Goal: Task Accomplishment & Management: Complete application form

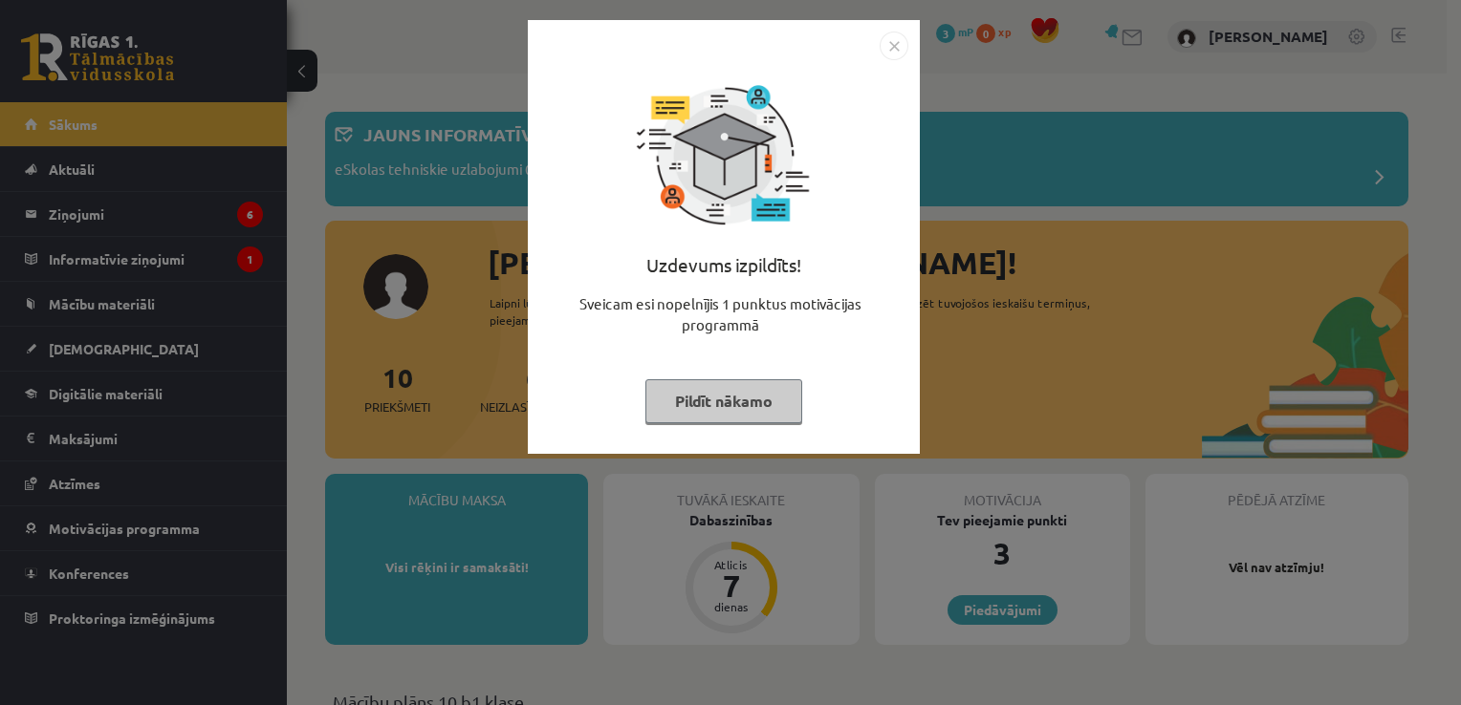
click at [890, 51] on img "Close" at bounding box center [893, 46] width 29 height 29
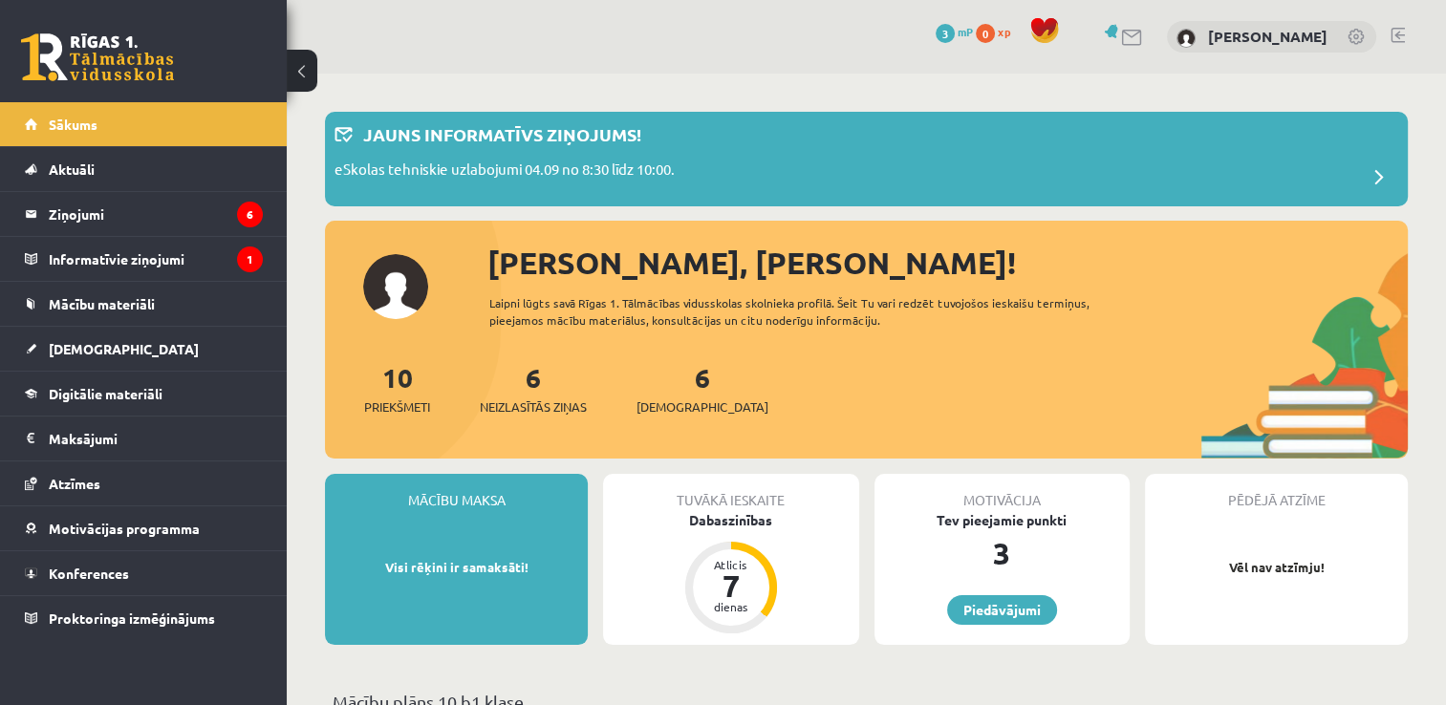
click at [747, 510] on div "Tuvākā ieskaite" at bounding box center [730, 492] width 255 height 36
click at [726, 522] on div "Dabaszinības" at bounding box center [730, 520] width 255 height 20
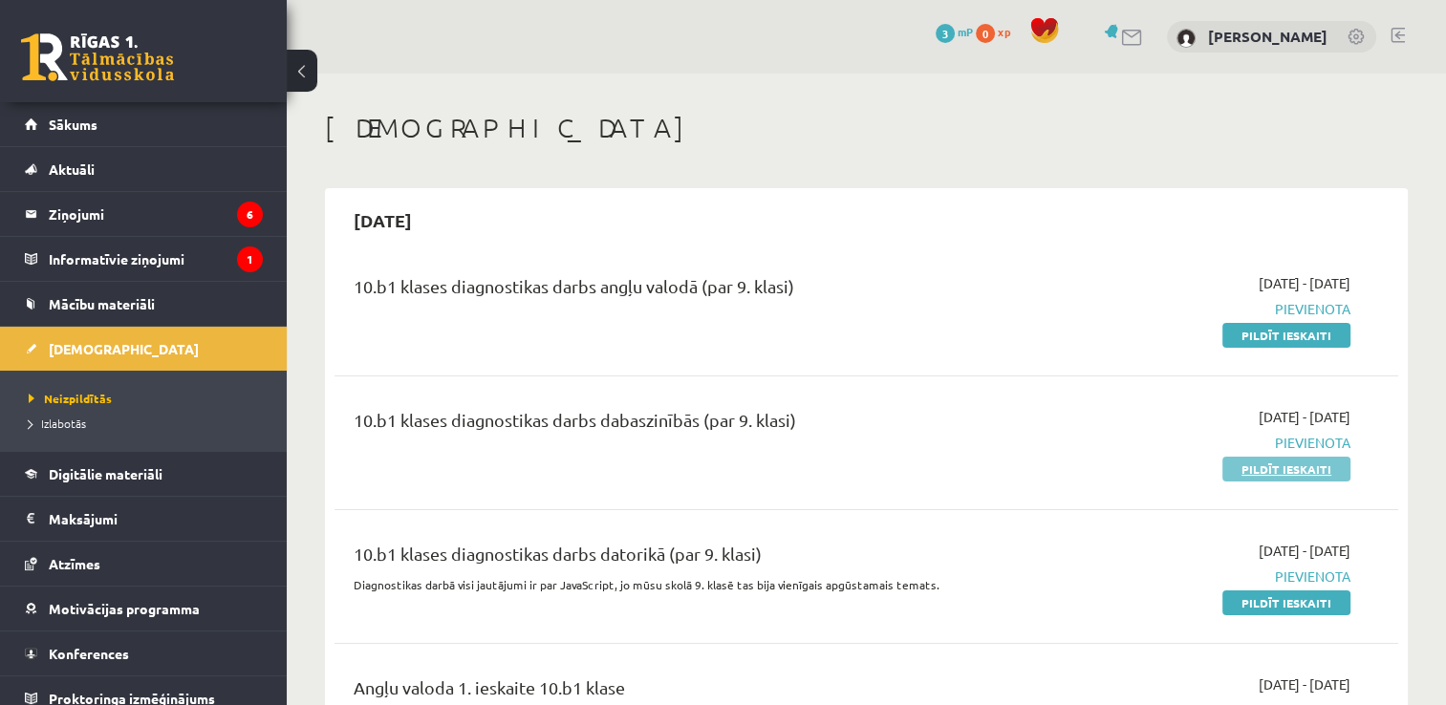
click at [1266, 479] on link "Pildīt ieskaiti" at bounding box center [1287, 469] width 128 height 25
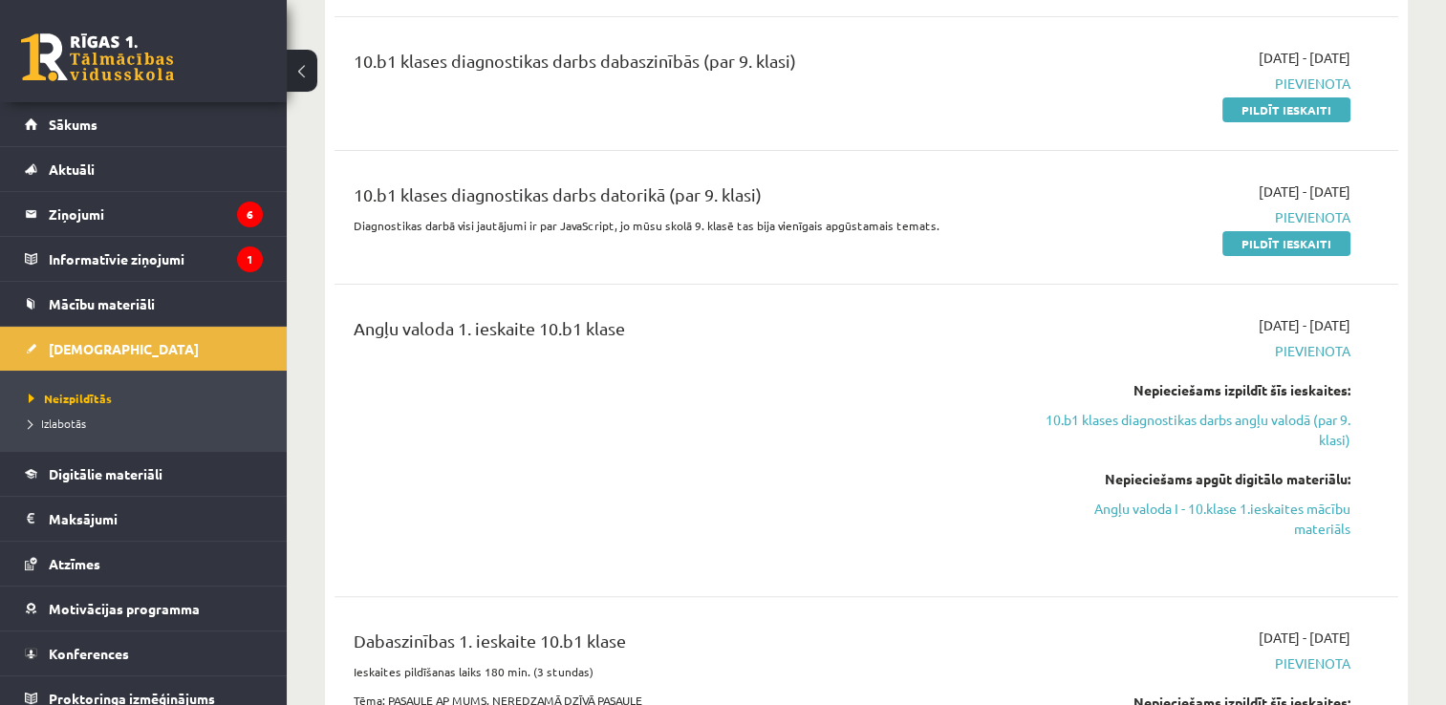
scroll to position [416, 0]
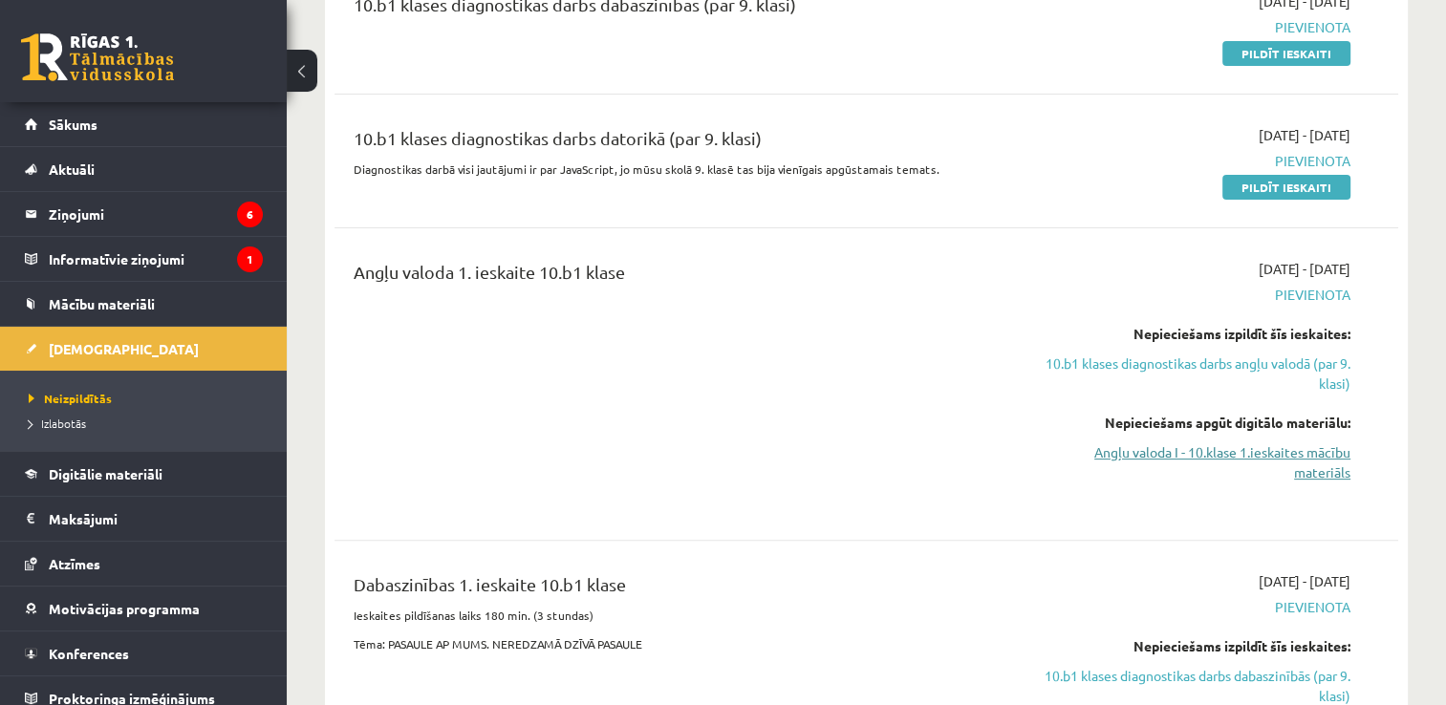
click at [1225, 449] on link "Angļu valoda I - 10.klase 1.ieskaites mācību materiāls" at bounding box center [1194, 463] width 314 height 40
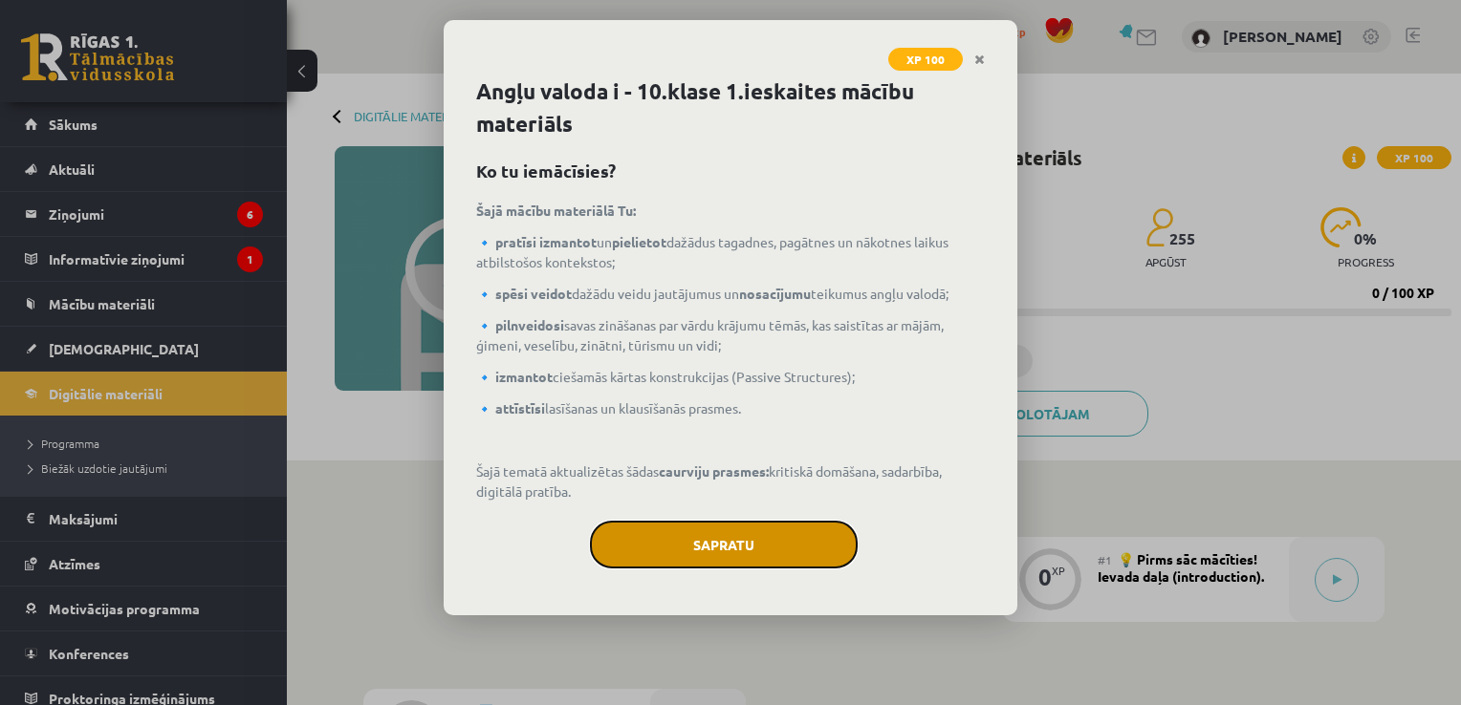
click at [742, 540] on button "Sapratu" at bounding box center [724, 545] width 268 height 48
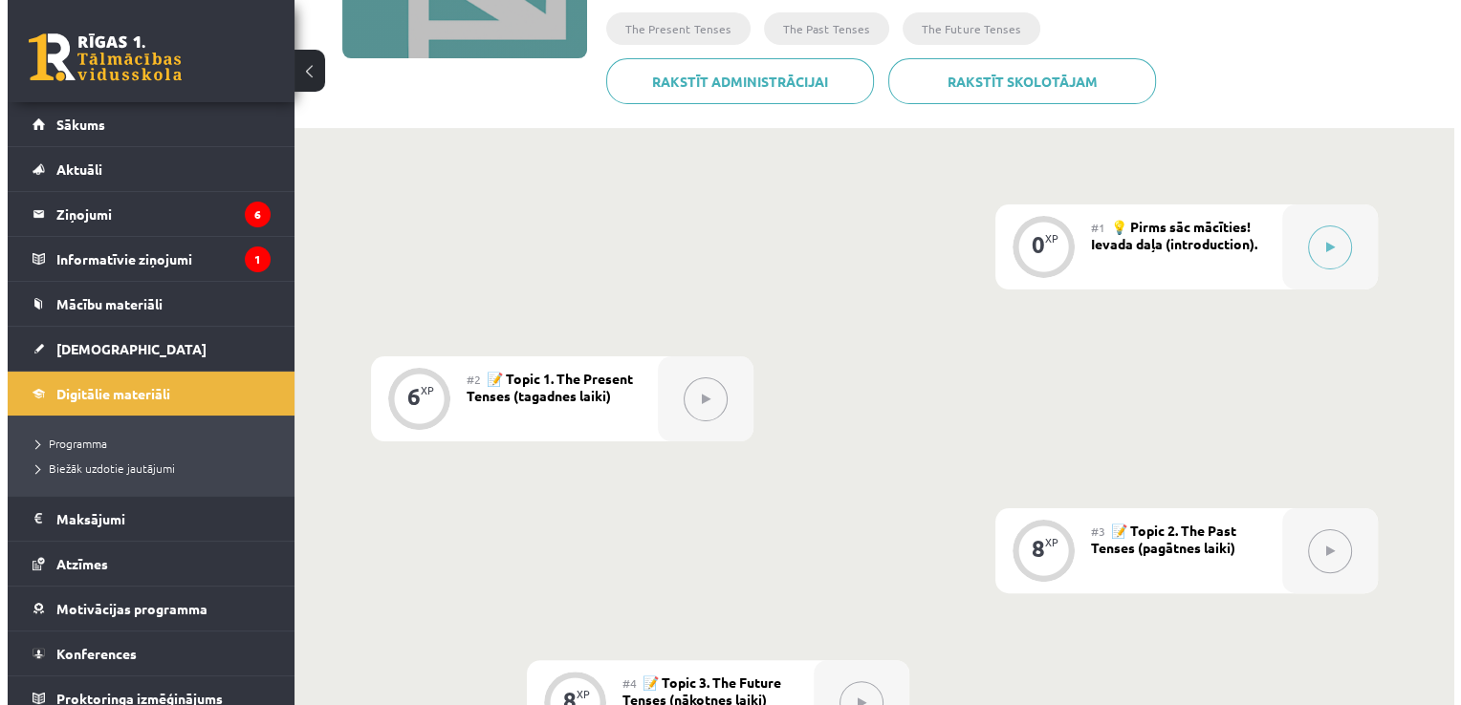
scroll to position [333, 0]
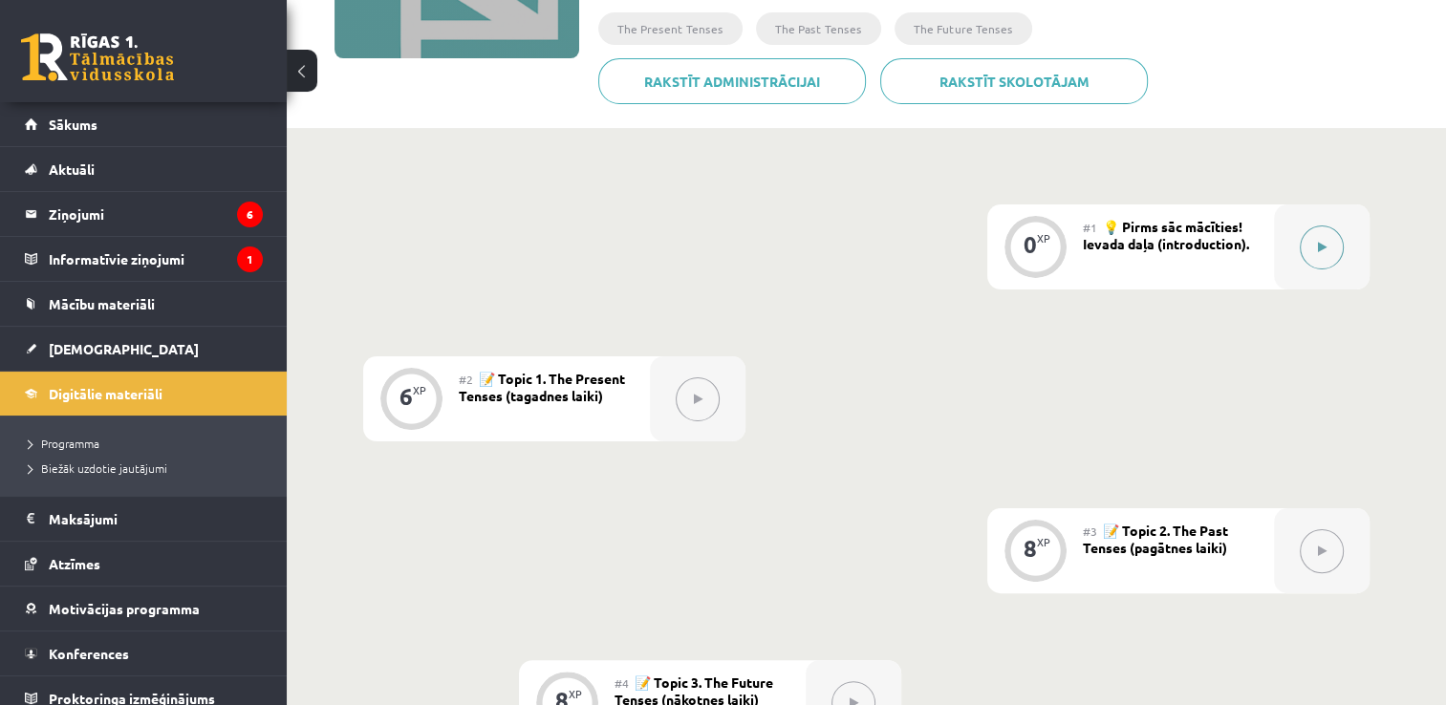
click at [1319, 248] on icon at bounding box center [1322, 247] width 9 height 11
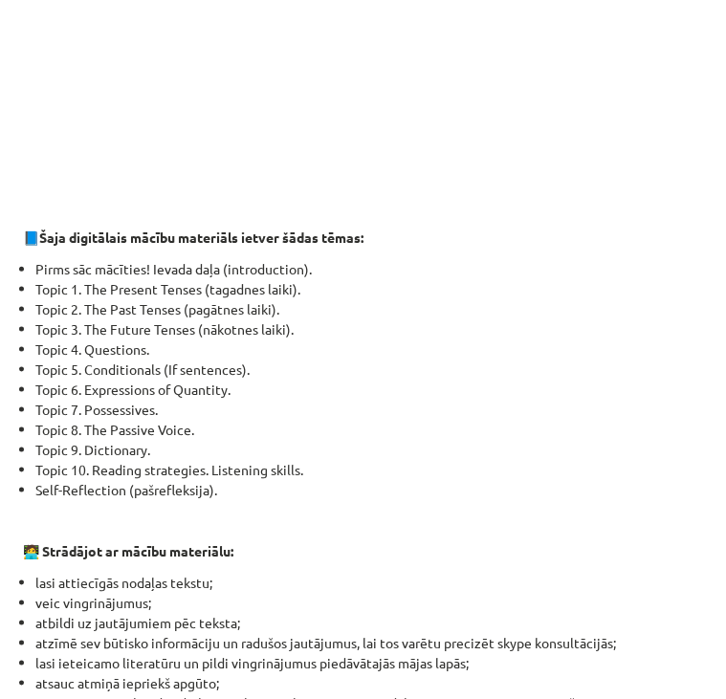
scroll to position [1155, 0]
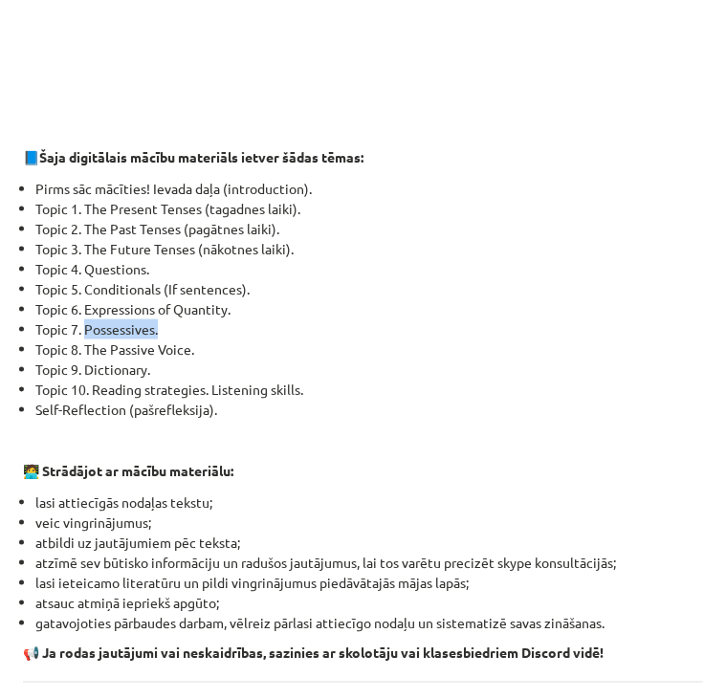
drag, startPoint x: 165, startPoint y: 321, endPoint x: 84, endPoint y: 336, distance: 82.5
click at [84, 336] on li "Topic 7. Possessives." at bounding box center [368, 329] width 667 height 20
drag, startPoint x: 201, startPoint y: 346, endPoint x: 84, endPoint y: 355, distance: 116.9
click at [84, 355] on li "Topic 8. The Passive Voice." at bounding box center [368, 349] width 667 height 20
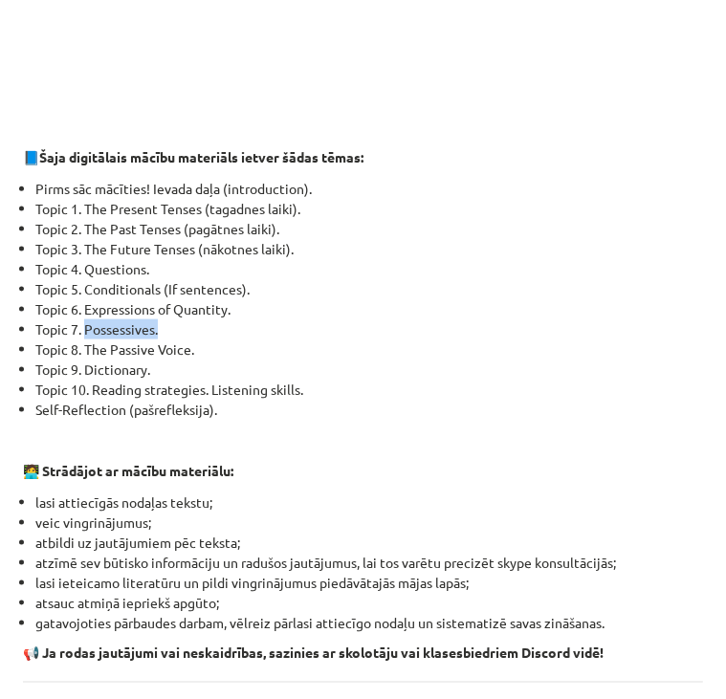
copy li "The Passive Voice."
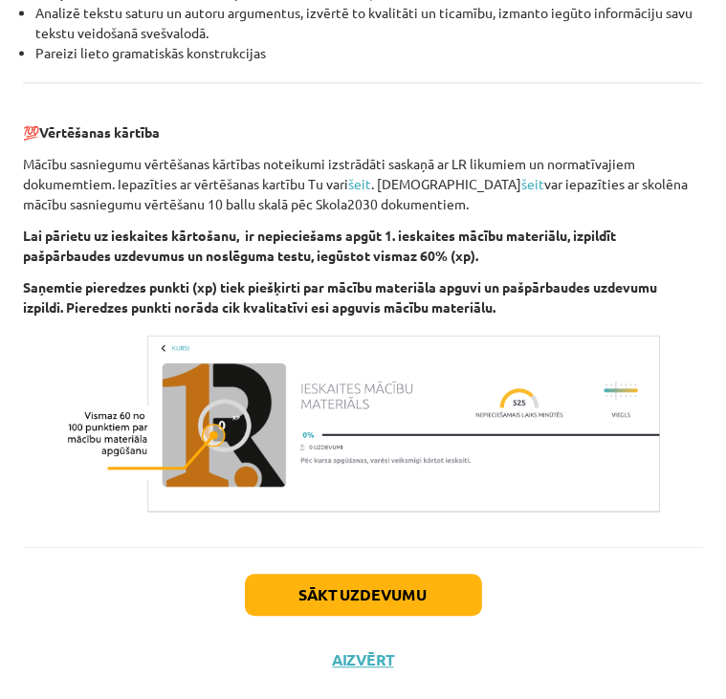
scroll to position [2202, 0]
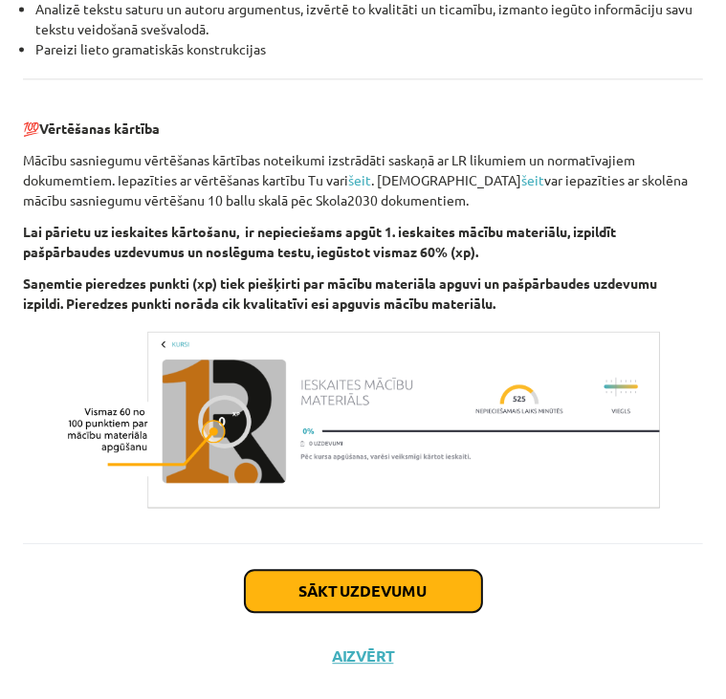
click at [348, 585] on button "Sākt uzdevumu" at bounding box center [363, 591] width 237 height 42
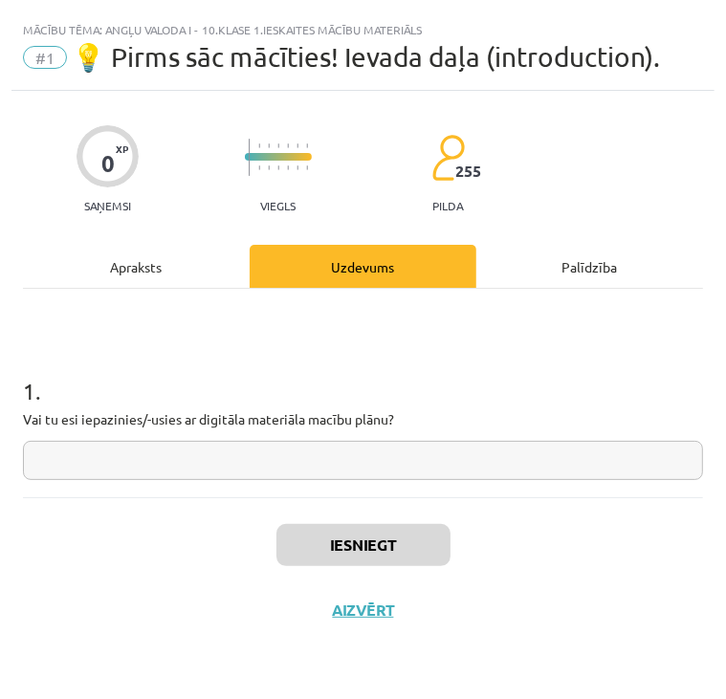
click at [353, 463] on input "text" at bounding box center [363, 460] width 680 height 39
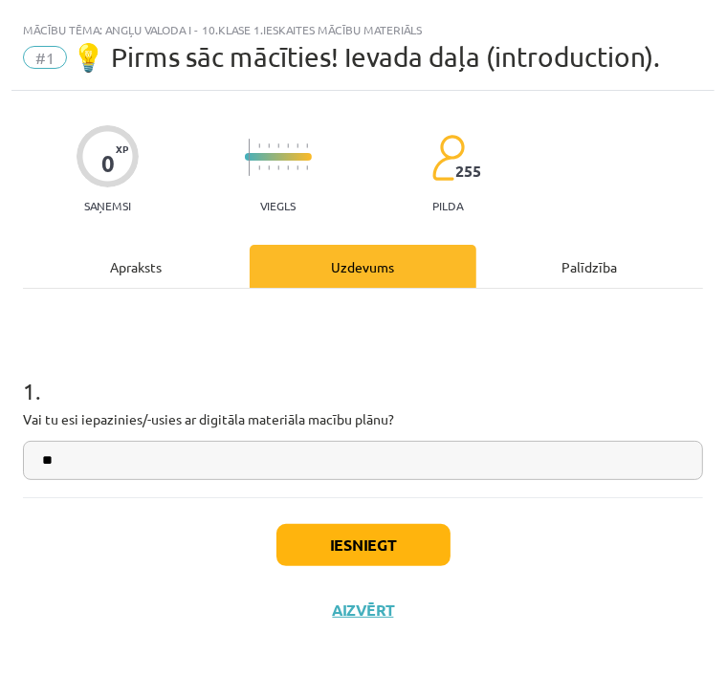
type input "**"
click at [369, 541] on button "Iesniegt" at bounding box center [363, 545] width 174 height 42
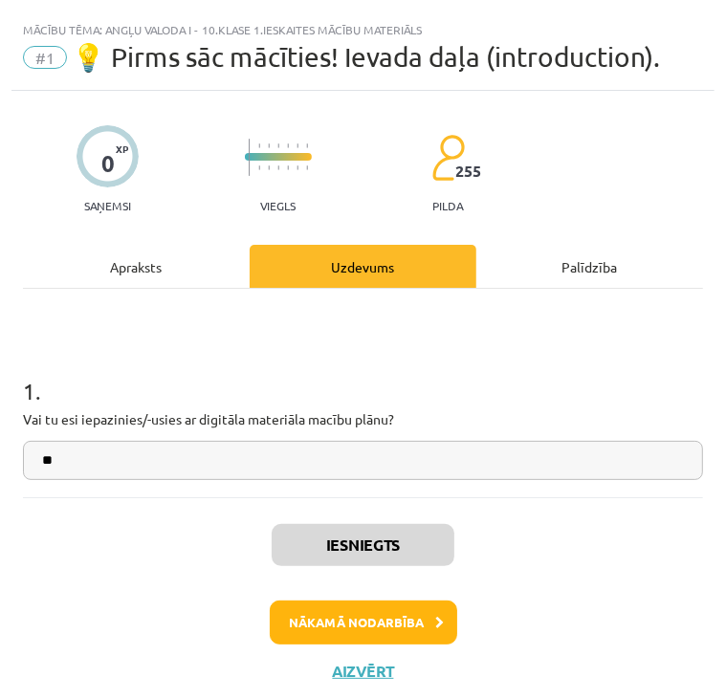
scroll to position [14, 0]
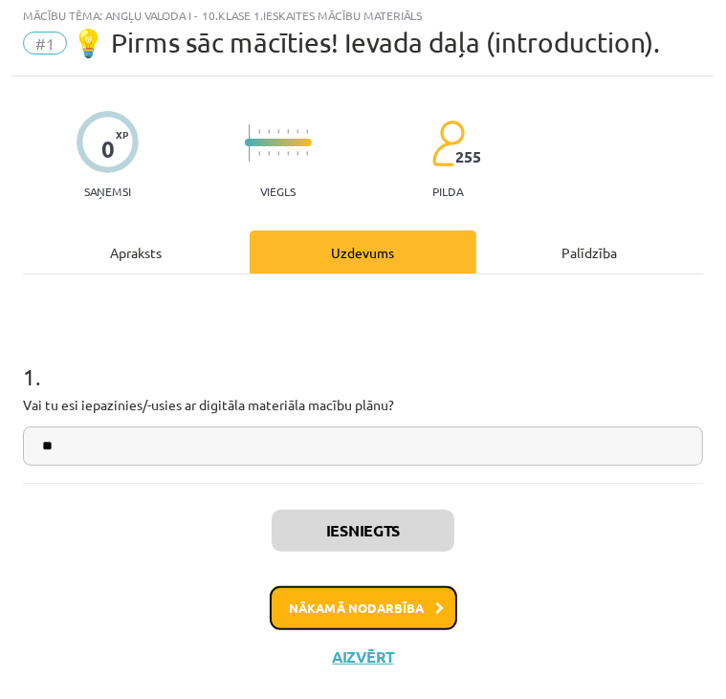
click at [340, 598] on button "Nākamā nodarbība" at bounding box center [363, 608] width 187 height 44
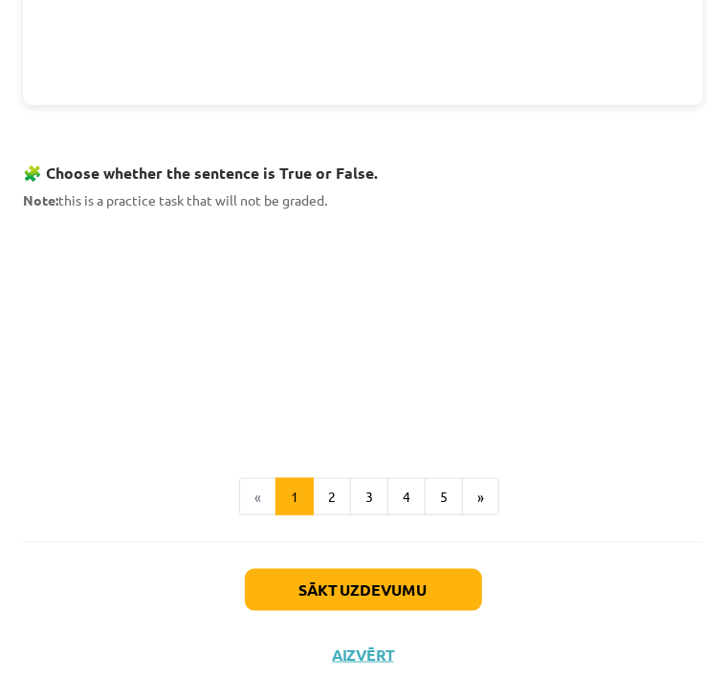
scroll to position [956, 0]
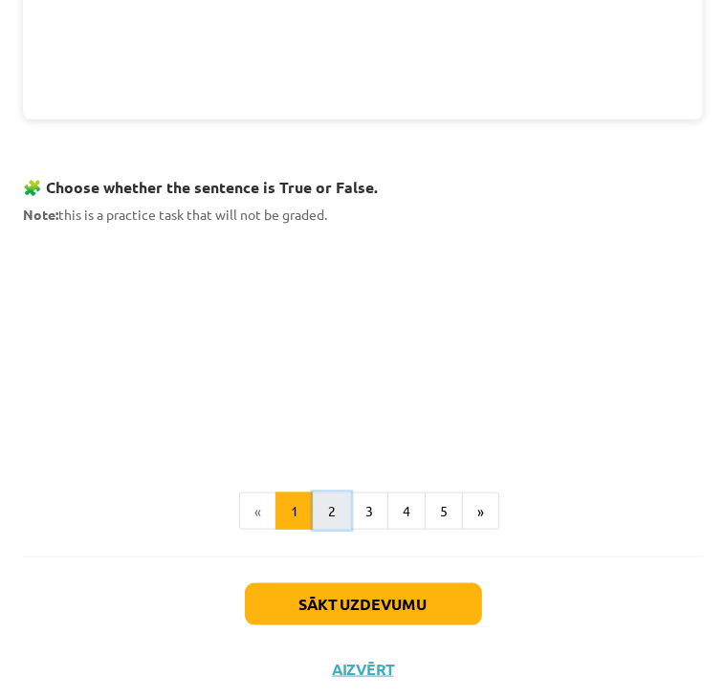
click at [321, 492] on button "2" at bounding box center [332, 511] width 38 height 38
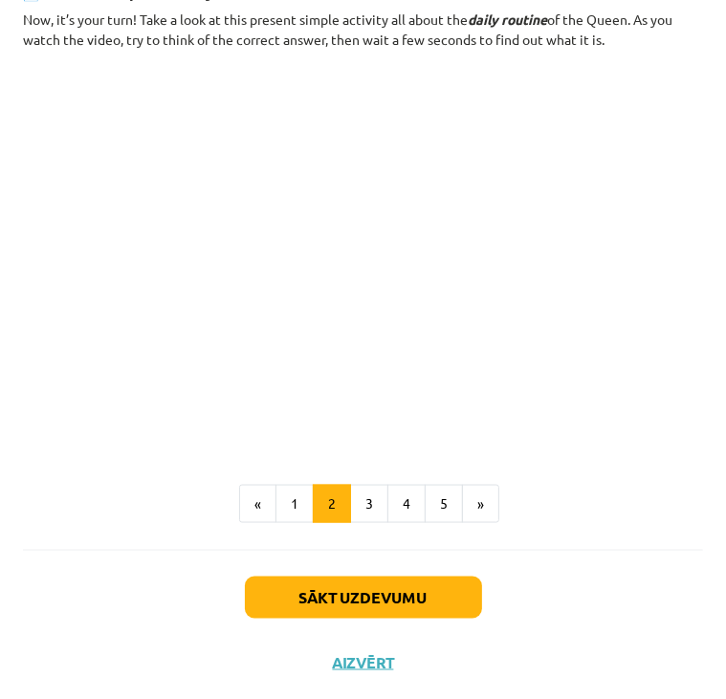
scroll to position [1110, 0]
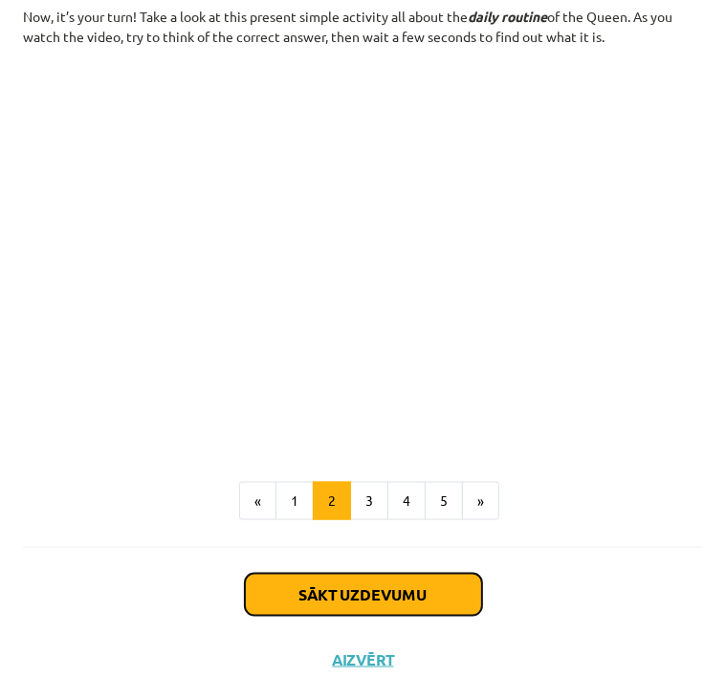
click at [359, 599] on button "Sākt uzdevumu" at bounding box center [363, 595] width 237 height 42
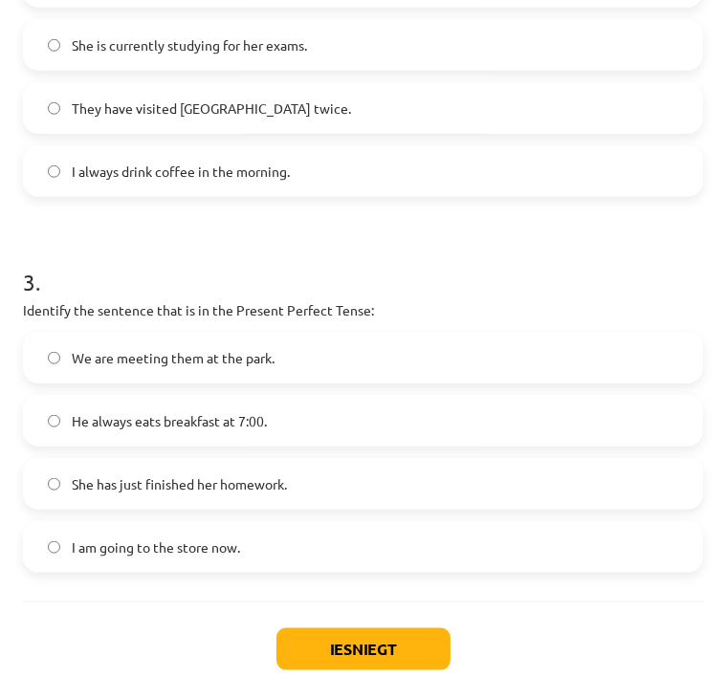
scroll to position [919, 0]
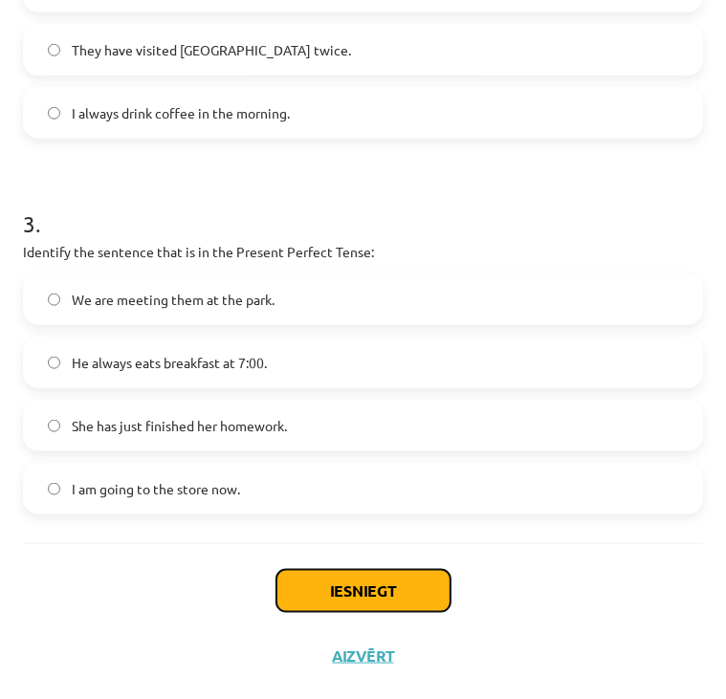
click at [380, 586] on button "Iesniegt" at bounding box center [363, 591] width 174 height 42
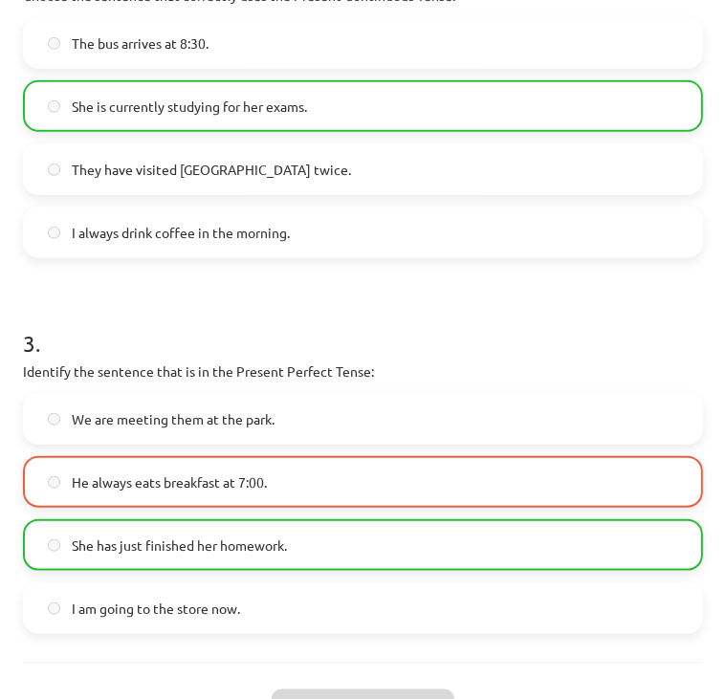
scroll to position [979, 0]
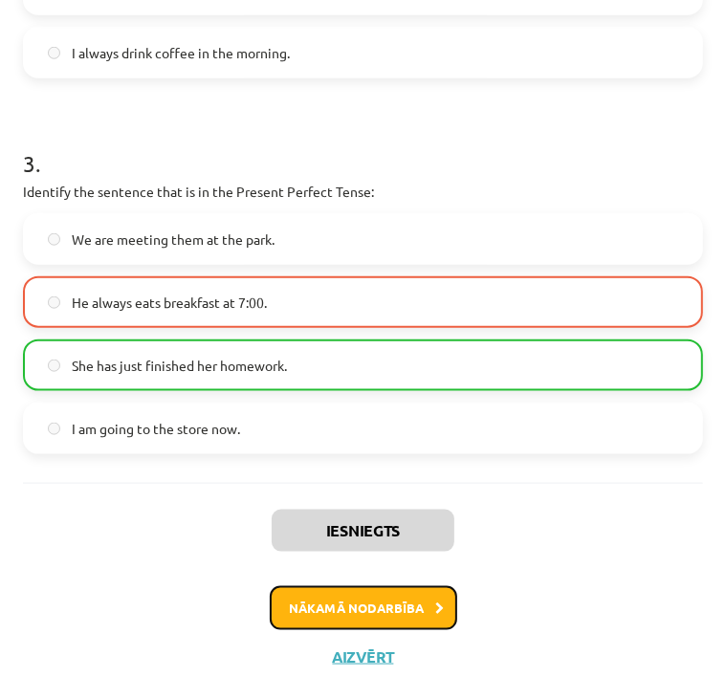
click at [358, 609] on button "Nākamā nodarbība" at bounding box center [363, 608] width 187 height 44
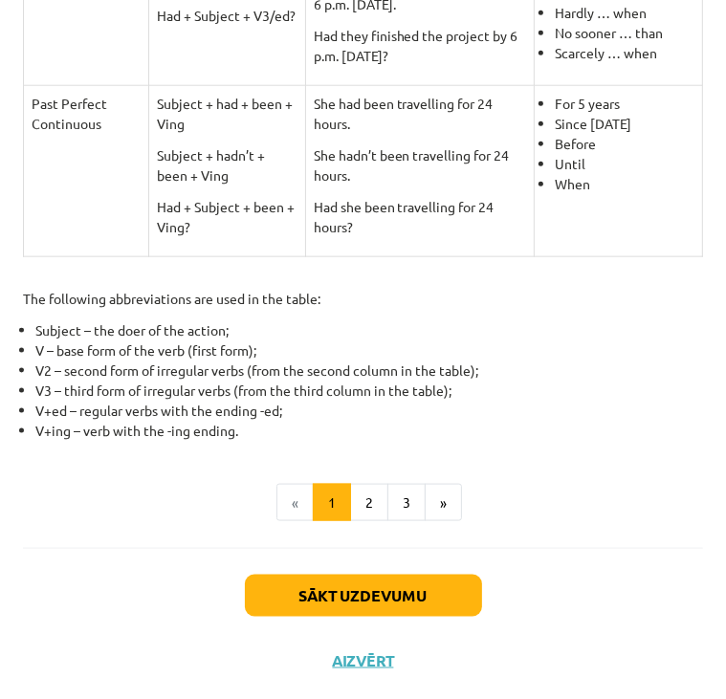
scroll to position [1035, 0]
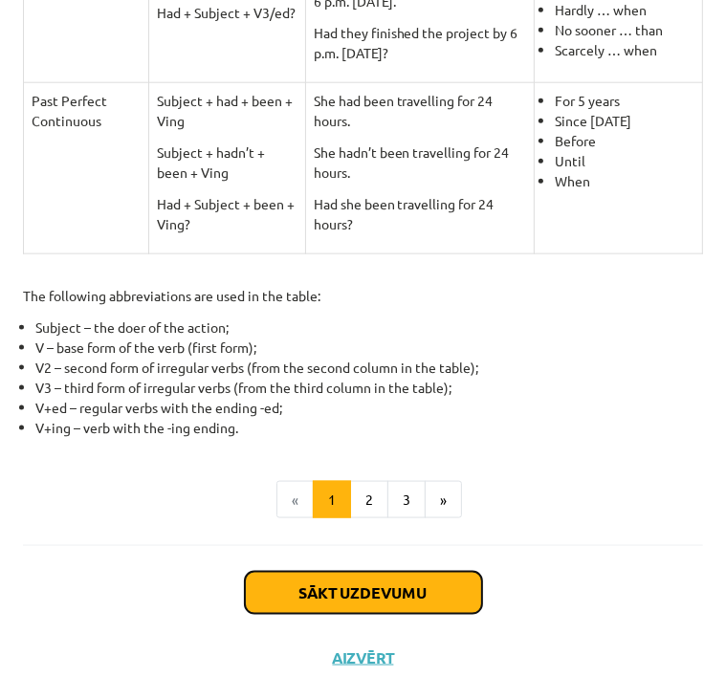
click at [343, 590] on button "Sākt uzdevumu" at bounding box center [363, 593] width 237 height 42
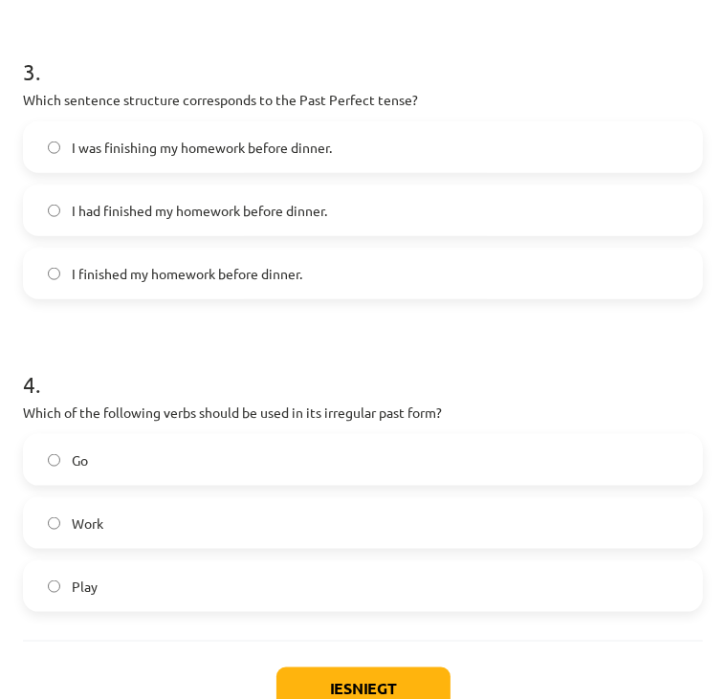
scroll to position [1042, 0]
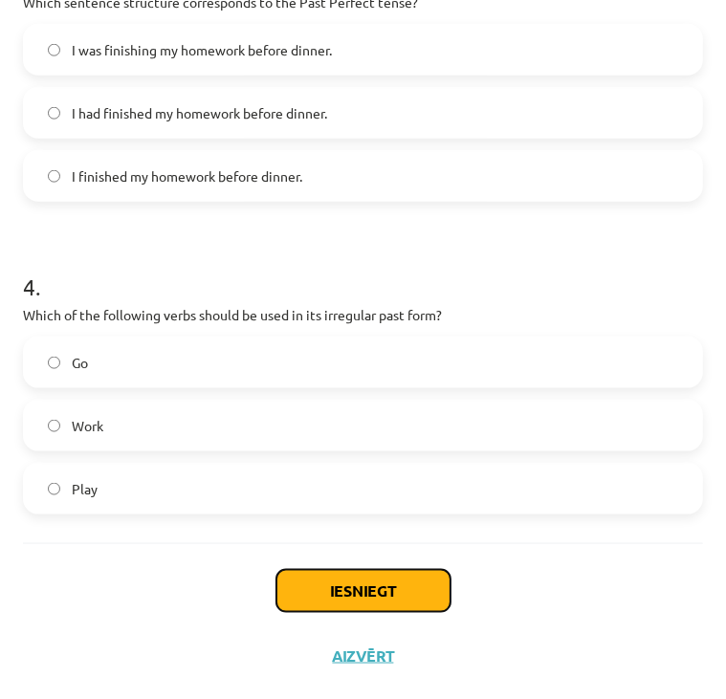
click at [348, 592] on button "Iesniegt" at bounding box center [363, 591] width 174 height 42
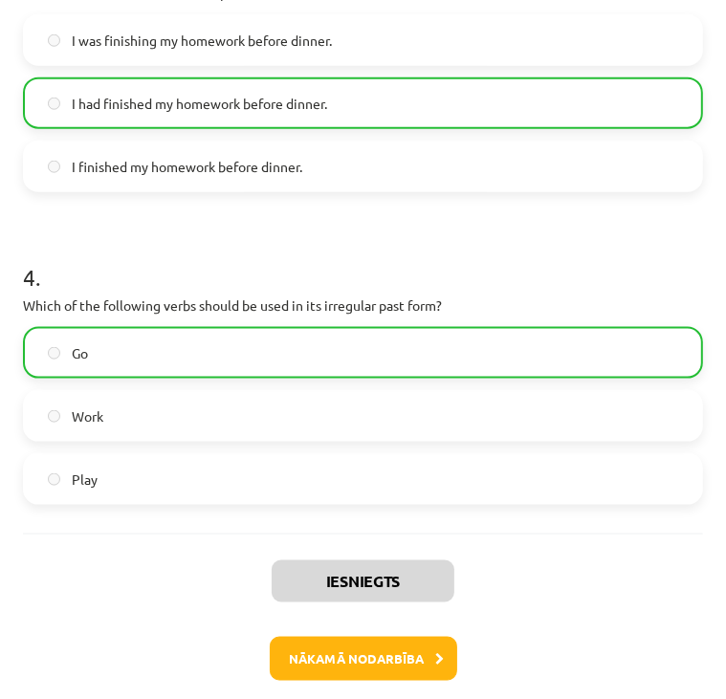
scroll to position [1102, 0]
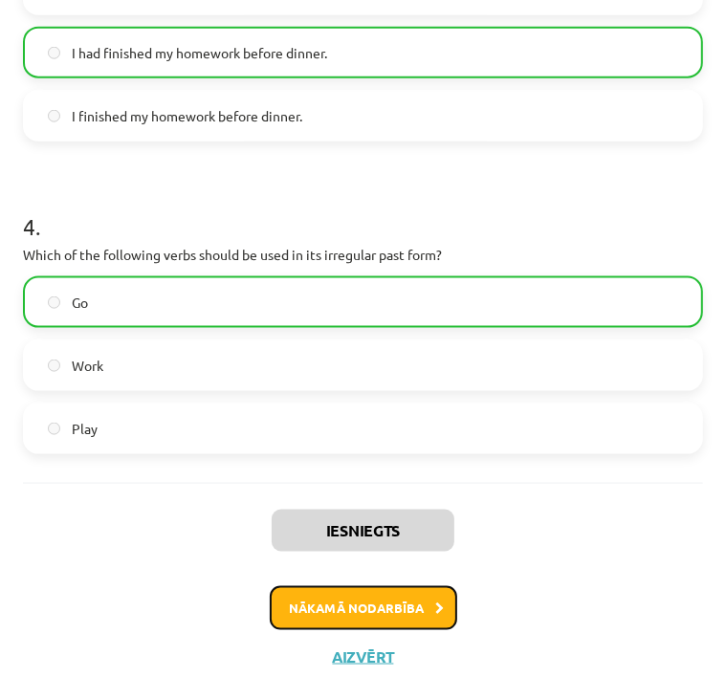
click at [307, 610] on button "Nākamā nodarbība" at bounding box center [363, 608] width 187 height 44
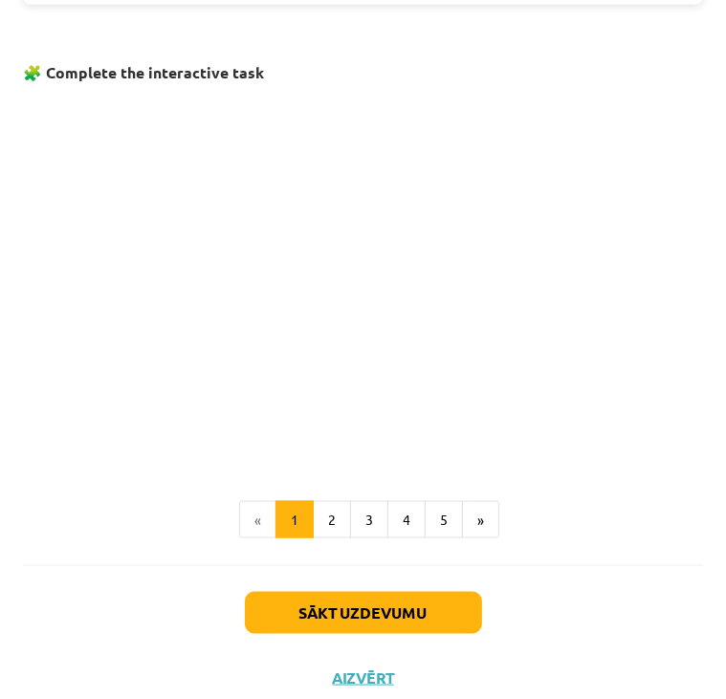
scroll to position [1020, 0]
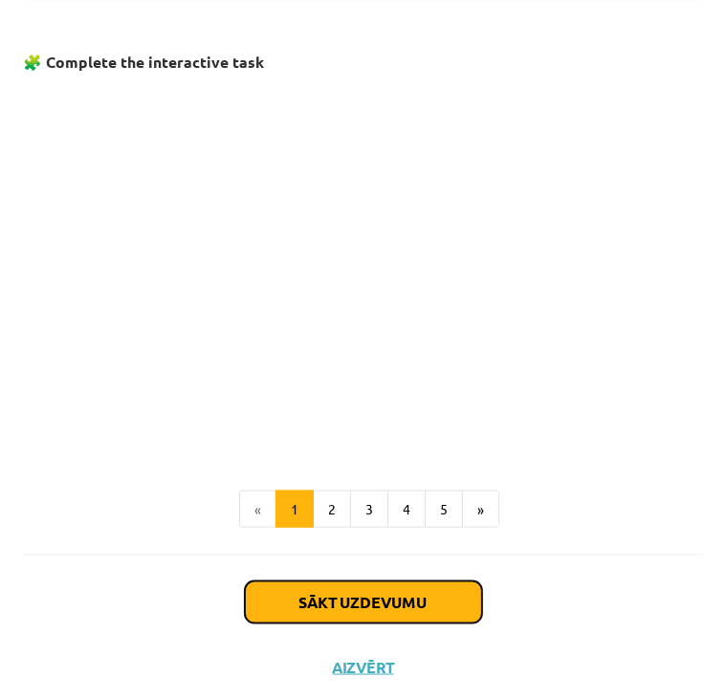
click at [330, 587] on button "Sākt uzdevumu" at bounding box center [363, 602] width 237 height 42
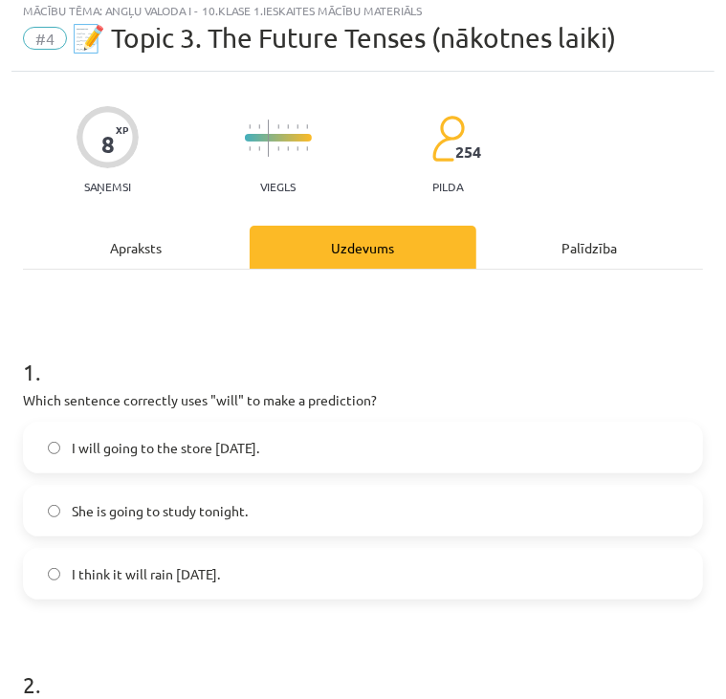
scroll to position [11, 0]
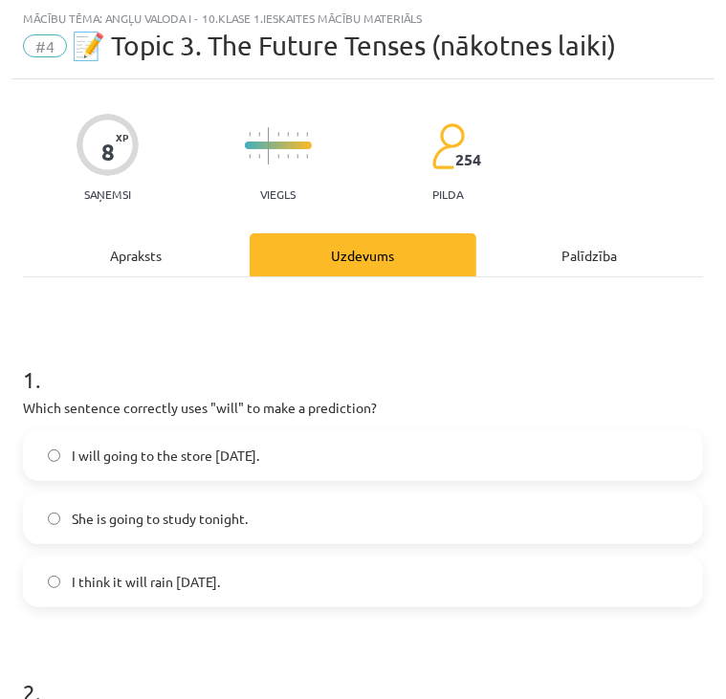
drag, startPoint x: 11, startPoint y: 385, endPoint x: 256, endPoint y: 599, distance: 325.2
copy div "1 . Which sentence correctly uses "will" to make a prediction? I will going to …"
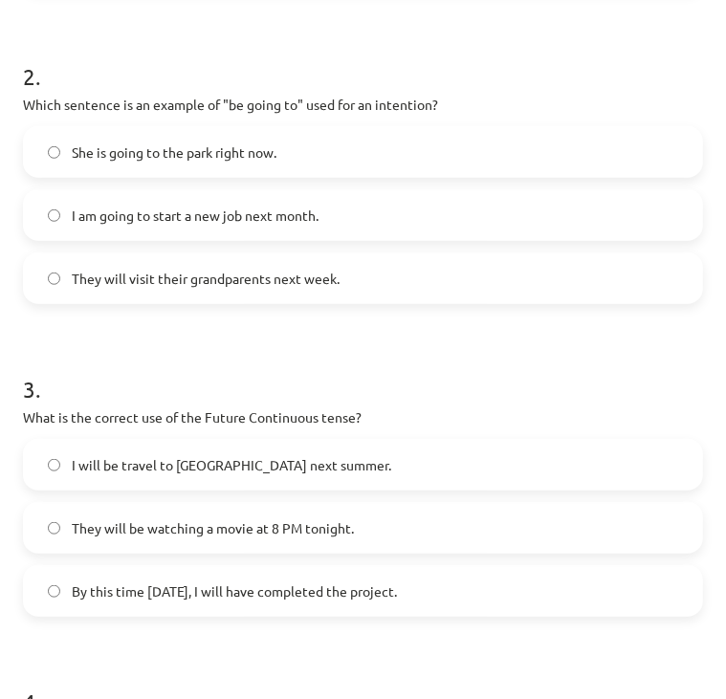
scroll to position [629, 0]
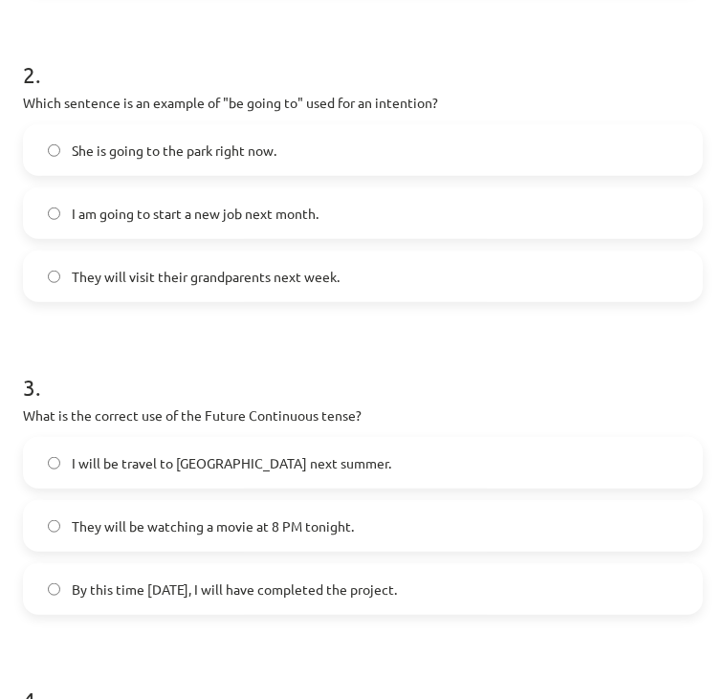
click at [54, 532] on label "They will be watching a movie at 8 PM tonight." at bounding box center [363, 526] width 676 height 48
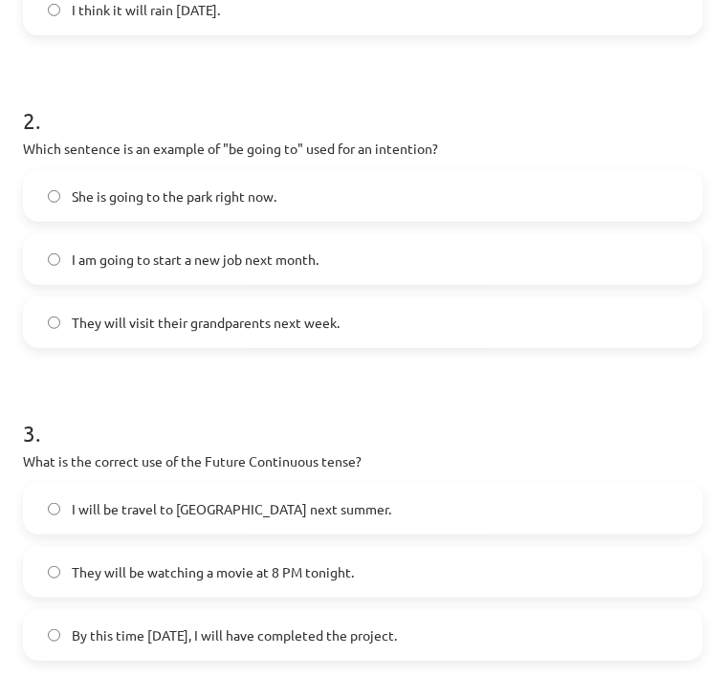
scroll to position [519, 0]
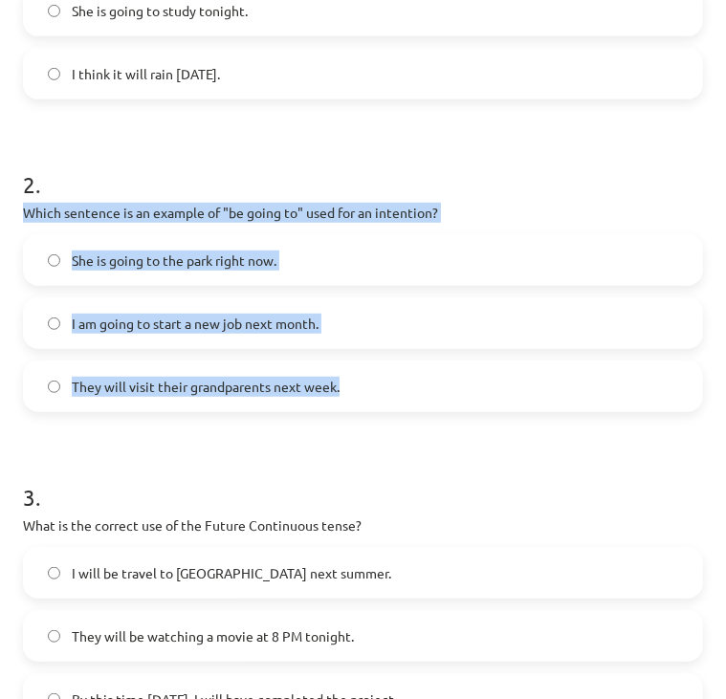
drag, startPoint x: 18, startPoint y: 213, endPoint x: 389, endPoint y: 401, distance: 415.5
click at [389, 401] on div "8 XP Saņemsi Viegls 254 pilda Apraksts Uzdevums Palīdzība 1 . Which sentence co…" at bounding box center [362, 391] width 703 height 1639
copy div "Which sentence is an example of "be going to" used for an intention? She is goi…"
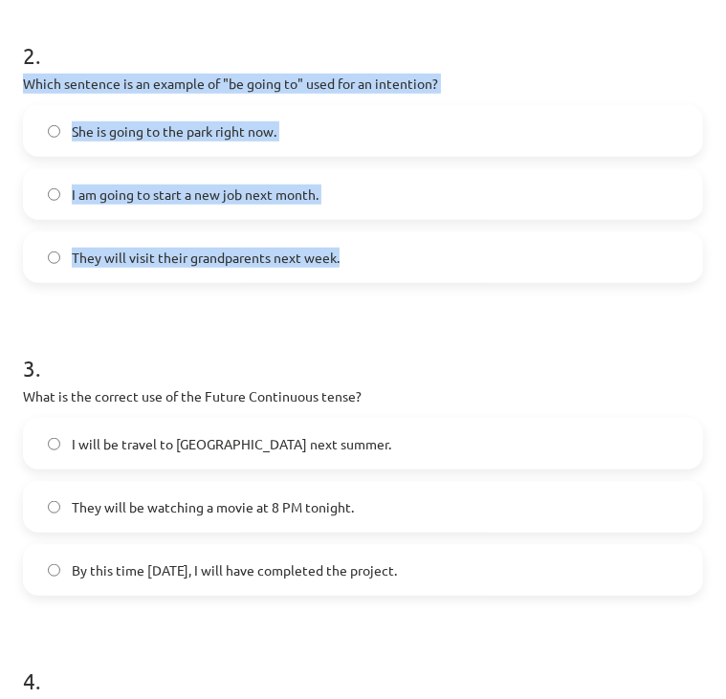
scroll to position [652, 0]
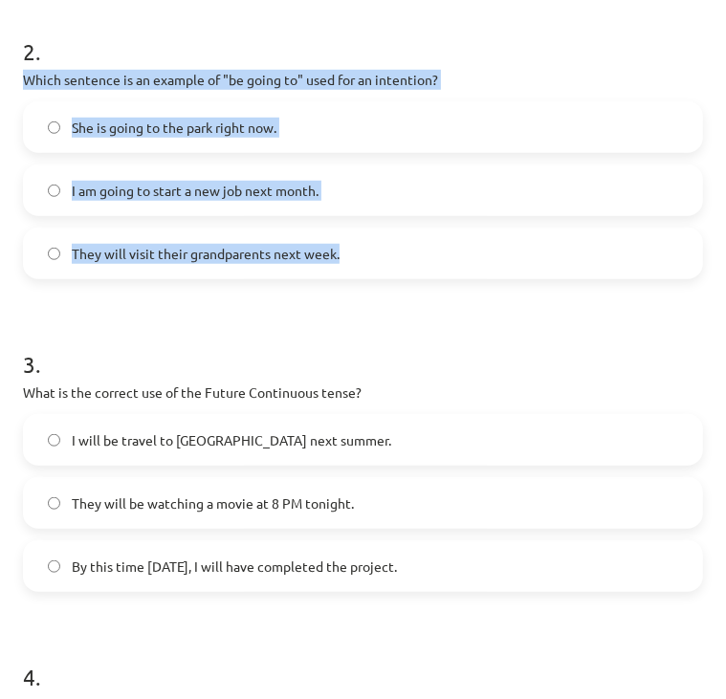
drag, startPoint x: 11, startPoint y: 369, endPoint x: 454, endPoint y: 569, distance: 486.5
click at [454, 569] on div "Mācību tēma: Angļu valoda i - 10.klase 1.ieskaites mācību materiāls #4 📝 Topic …" at bounding box center [363, 349] width 726 height 699
copy div "3 . What is the correct use of the Future Continuous tense? I will be travel to…"
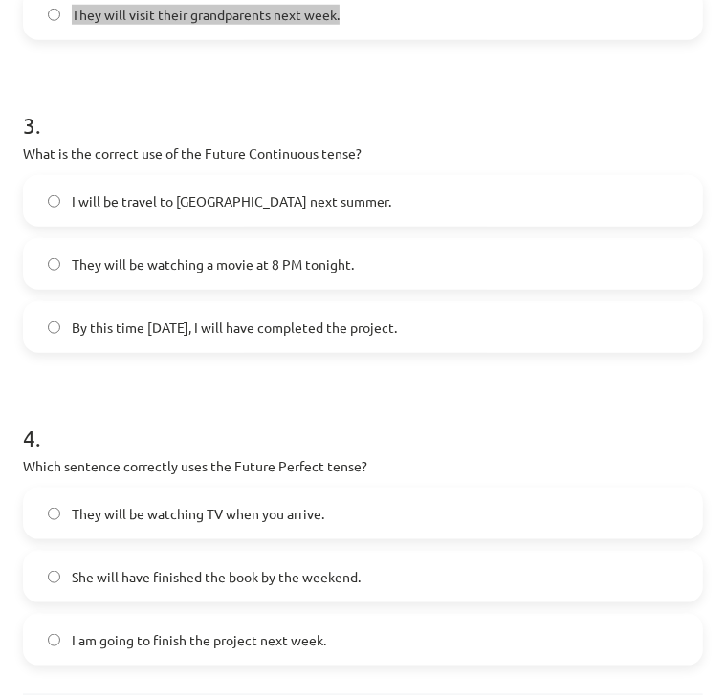
scroll to position [978, 0]
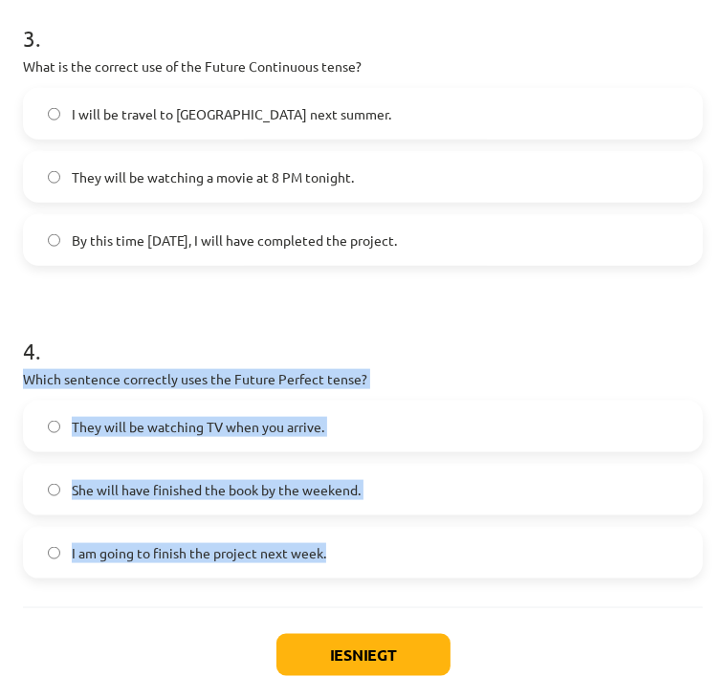
drag, startPoint x: 15, startPoint y: 379, endPoint x: 352, endPoint y: 536, distance: 371.2
copy div "Which sentence correctly uses the Future Perfect tense? They will be watching T…"
click at [374, 655] on button "Iesniegt" at bounding box center [363, 655] width 174 height 42
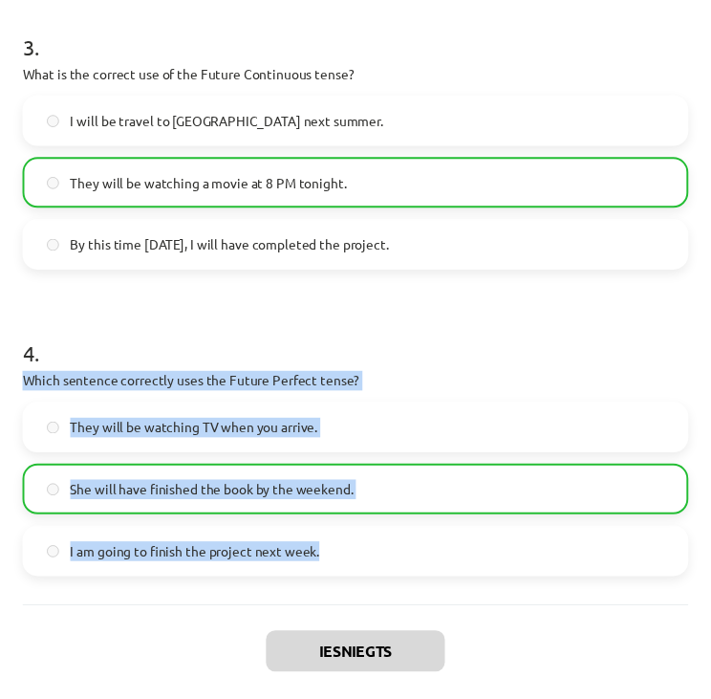
scroll to position [1102, 0]
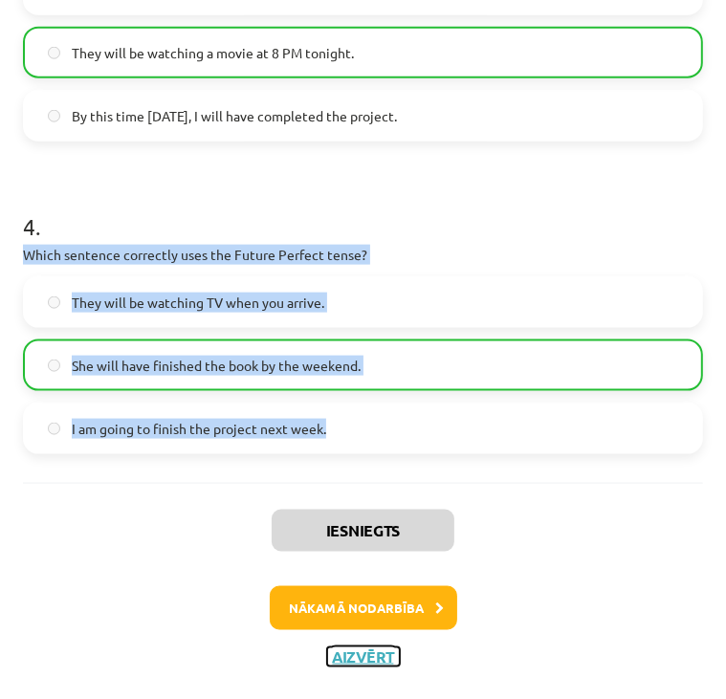
click at [352, 656] on button "Aizvērt" at bounding box center [363, 656] width 73 height 19
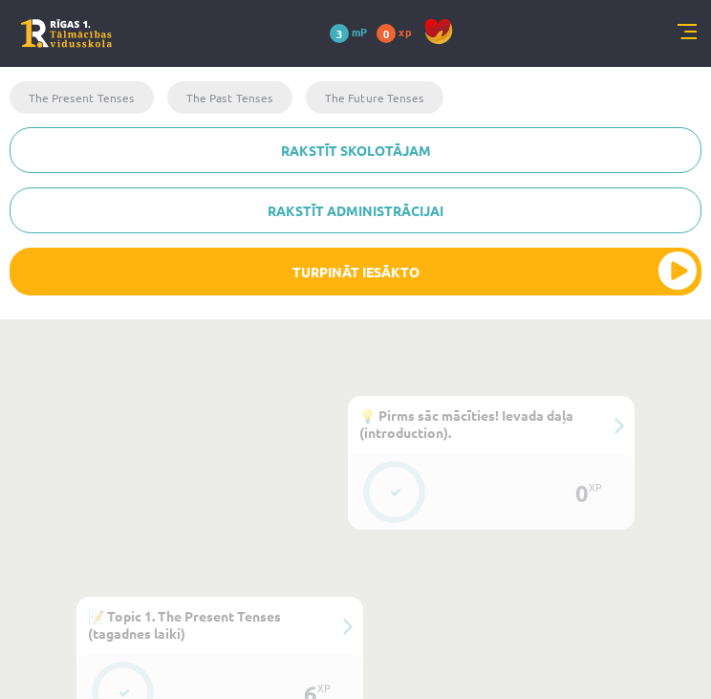
scroll to position [534, 0]
